Goal: Task Accomplishment & Management: Manage account settings

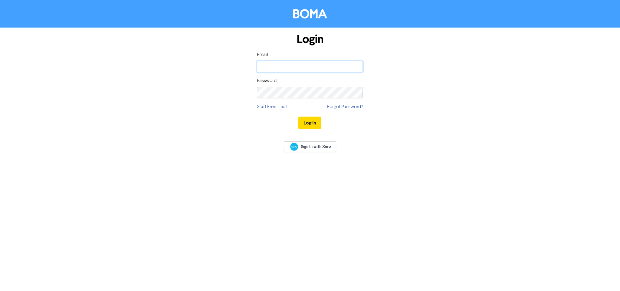
click at [320, 70] on input "email" at bounding box center [310, 67] width 106 height 12
type input "[DOMAIN_NAME][EMAIL_ADDRESS][DOMAIN_NAME]"
click at [298, 117] on button "Log In" at bounding box center [309, 123] width 23 height 13
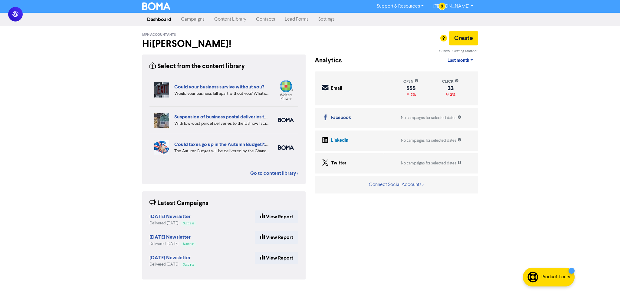
click at [201, 18] on link "Campaigns" at bounding box center [192, 19] width 33 height 12
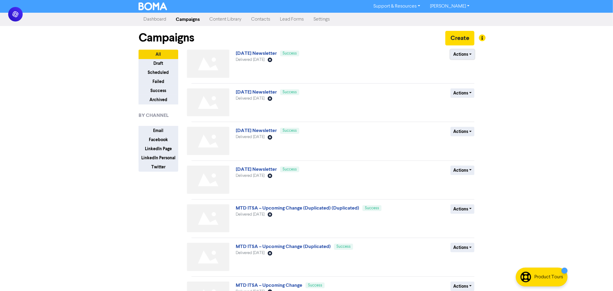
click at [459, 58] on button "Actions" at bounding box center [463, 54] width 24 height 9
click at [467, 69] on button "Duplicate" at bounding box center [475, 68] width 48 height 10
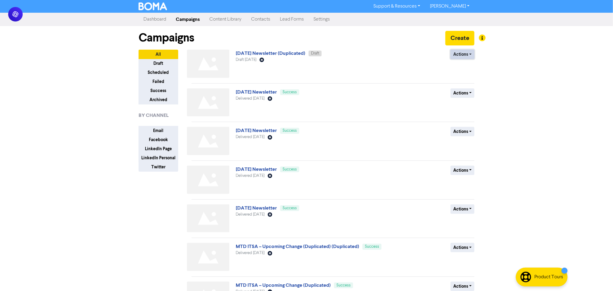
click at [468, 57] on button "Actions" at bounding box center [463, 54] width 24 height 9
click at [471, 87] on button "Rename" at bounding box center [475, 87] width 48 height 10
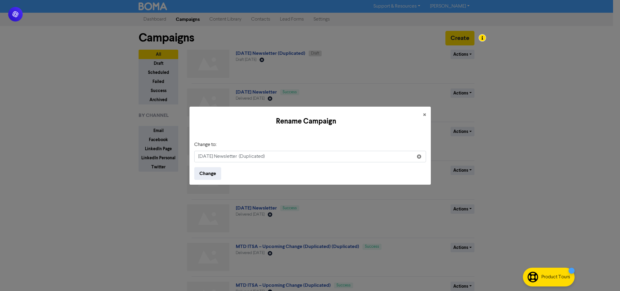
click at [207, 156] on input "[DATE] Newsletter (Duplicated)" at bounding box center [310, 157] width 232 height 12
drag, startPoint x: 261, startPoint y: 157, endPoint x: 447, endPoint y: 156, distance: 186.1
click at [447, 156] on div "Rename Campaign × Change to: [DATE] Newsletter (Duplicated) Change" at bounding box center [310, 145] width 620 height 291
type input "[DATE] Newsletter"
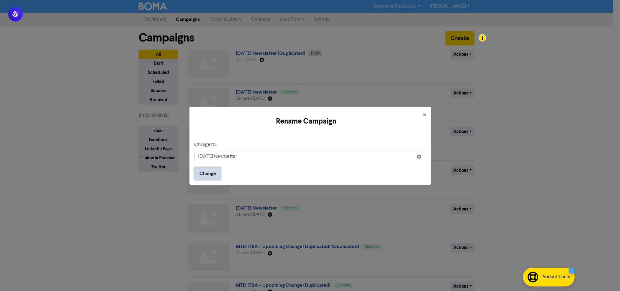
click at [205, 173] on button "Change" at bounding box center [207, 173] width 27 height 13
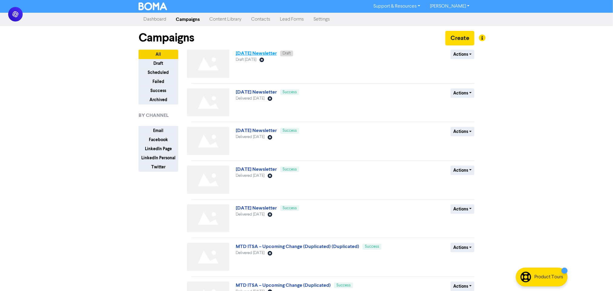
click at [277, 55] on link "[DATE] Newsletter" at bounding box center [256, 53] width 41 height 6
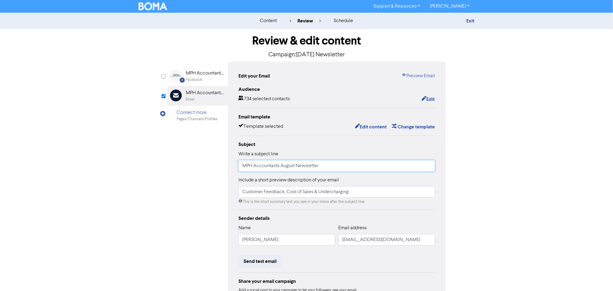
click at [292, 167] on input "MPH Accountants August Newsletter" at bounding box center [336, 166] width 197 height 12
type input "MPH Accountants September Newsletter"
drag, startPoint x: 365, startPoint y: 191, endPoint x: 199, endPoint y: 196, distance: 166.5
click at [199, 196] on div "Facebook Created with Sketch. MPH Accountants & Business Advisors Facebook Emai…" at bounding box center [306, 190] width 278 height 257
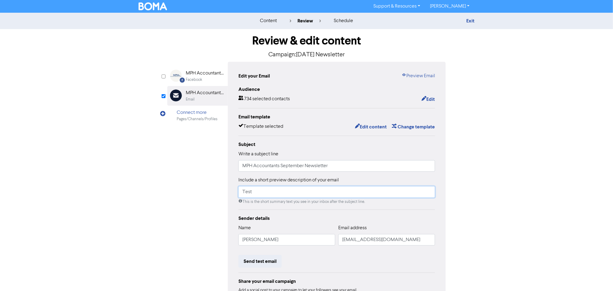
type input "Test"
click at [467, 198] on div "Review & edit content Campaign: [DATE] Newsletter Facebook Created with Sketch.…" at bounding box center [306, 187] width 345 height 317
click at [371, 126] on button "Edit content" at bounding box center [371, 127] width 32 height 8
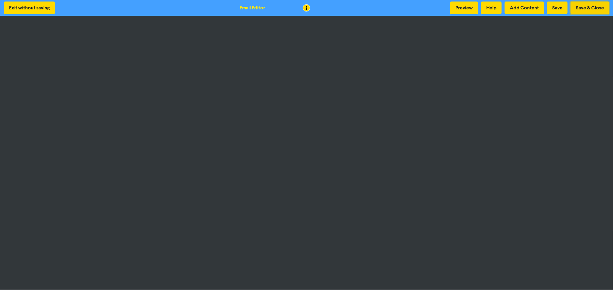
click at [591, 7] on button "Save & Close" at bounding box center [590, 8] width 38 height 13
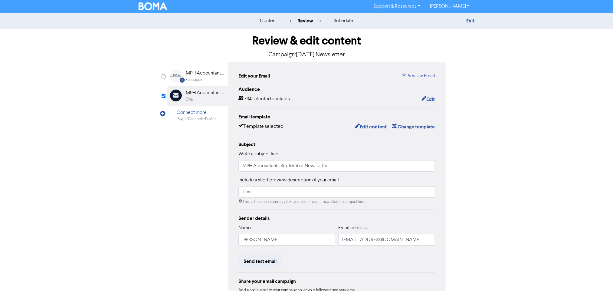
click at [603, 155] on div "content review schedule Exit Review & edit content Campaign: [DATE] Newsletter …" at bounding box center [306, 180] width 613 height 334
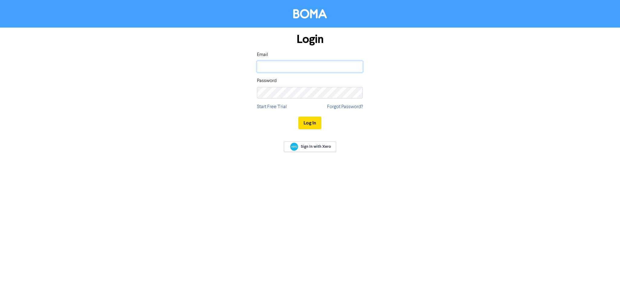
click at [307, 66] on input "email" at bounding box center [310, 67] width 106 height 12
type input "[DOMAIN_NAME][EMAIL_ADDRESS][DOMAIN_NAME]"
click at [298, 117] on button "Log In" at bounding box center [309, 123] width 23 height 13
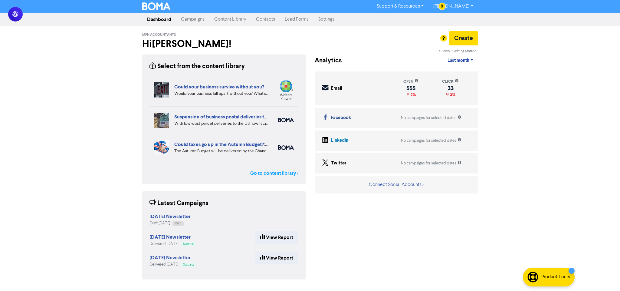
click at [267, 172] on link "Go to content library >" at bounding box center [274, 172] width 48 height 7
